Goal: Find contact information: Find contact information

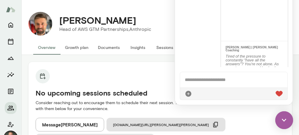
scroll to position [102, 0]
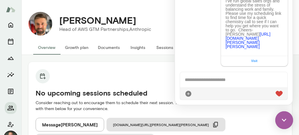
click at [159, 16] on div "[PERSON_NAME] Head of AWS GTM Partnerships, Anthropic (GMT-04:00) [US_STATE][GE…" at bounding box center [171, 24] width 239 height 24
click at [282, 121] on img at bounding box center [284, 120] width 18 height 18
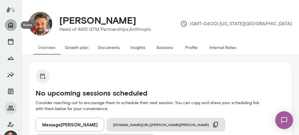
click at [9, 26] on icon "Home" at bounding box center [10, 25] width 5 height 5
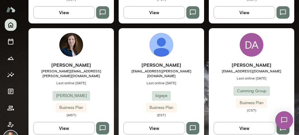
scroll to position [606, 0]
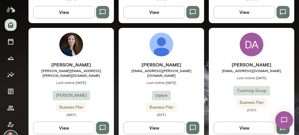
click at [222, 79] on div "[PERSON_NAME] [EMAIL_ADDRESS][DOMAIN_NAME] Last online [DATE] Cumming Group Bus…" at bounding box center [251, 86] width 85 height 51
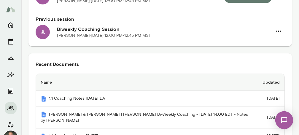
scroll to position [100, 0]
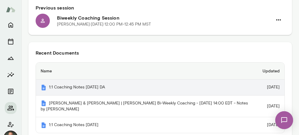
click at [103, 86] on th "1:1 Coaching Notes [DATE] DA" at bounding box center [147, 87] width 222 height 16
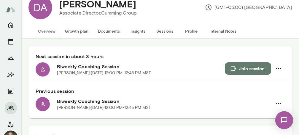
scroll to position [0, 0]
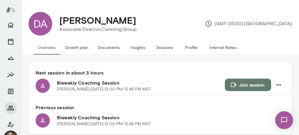
click at [170, 48] on button "Sessions" at bounding box center [164, 47] width 27 height 14
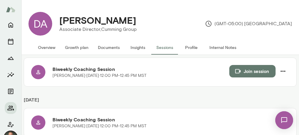
scroll to position [42, 0]
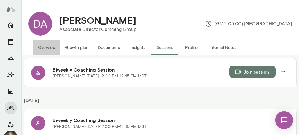
click at [49, 46] on button "Overview" at bounding box center [46, 47] width 27 height 14
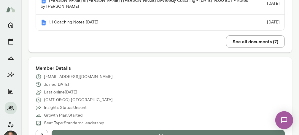
scroll to position [205, 0]
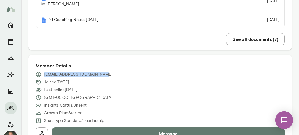
drag, startPoint x: 104, startPoint y: 70, endPoint x: 44, endPoint y: 69, distance: 59.6
click at [44, 71] on div "[EMAIL_ADDRESS][DOMAIN_NAME]" at bounding box center [160, 74] width 249 height 6
copy p "[EMAIL_ADDRESS][DOMAIN_NAME]"
